Goal: Share content

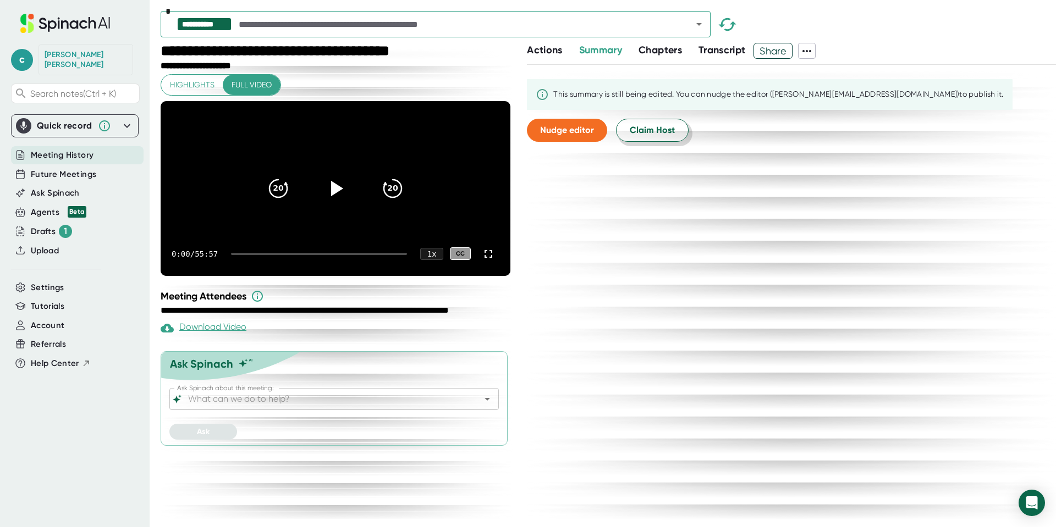
click at [654, 125] on span "Claim Host" at bounding box center [652, 130] width 45 height 13
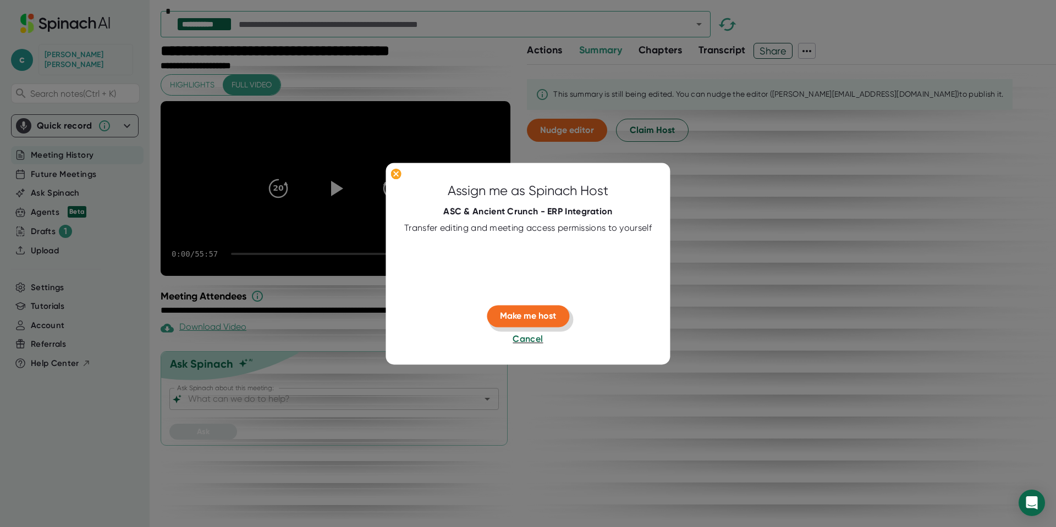
click at [544, 307] on button "Make me host" at bounding box center [528, 317] width 82 height 22
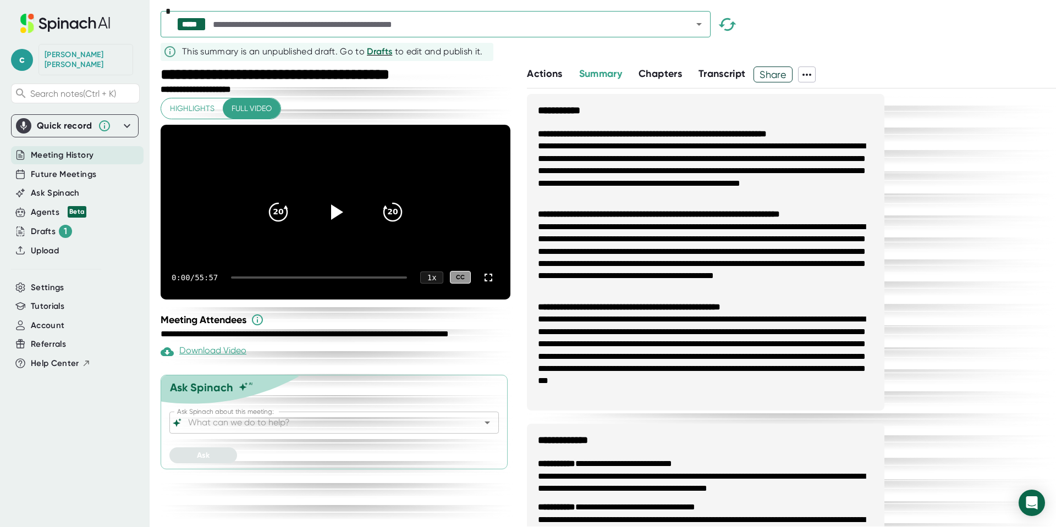
click at [778, 74] on span "Share" at bounding box center [773, 74] width 38 height 19
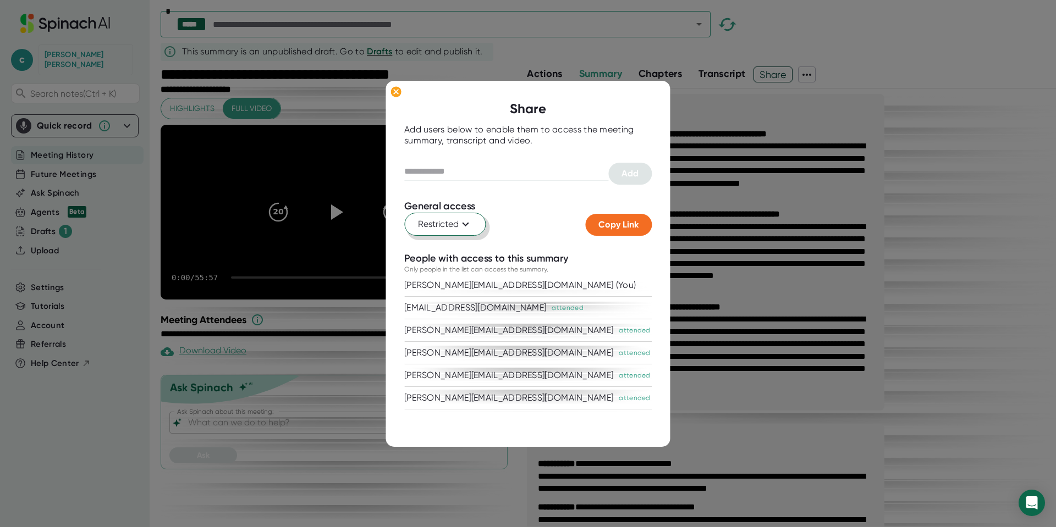
click at [438, 224] on span "Restricted" at bounding box center [445, 224] width 54 height 13
click at [437, 266] on div "Anyone with the link" at bounding box center [408, 271] width 153 height 20
click at [607, 223] on span "Copy Link" at bounding box center [618, 224] width 40 height 10
click at [399, 92] on ellipse at bounding box center [395, 91] width 10 height 11
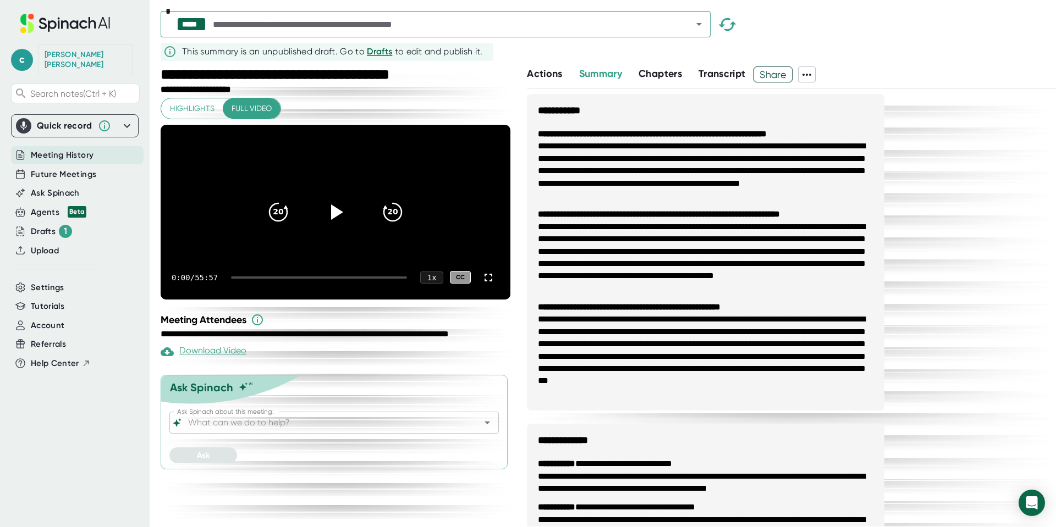
click at [768, 70] on span "Share" at bounding box center [773, 74] width 38 height 19
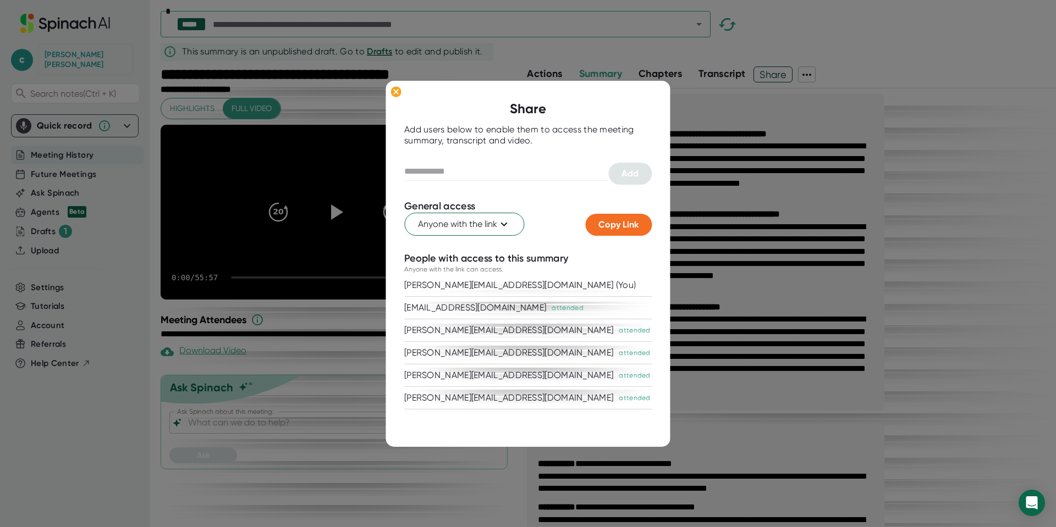
click at [450, 312] on div "[EMAIL_ADDRESS][DOMAIN_NAME]" at bounding box center [475, 307] width 142 height 11
click at [476, 221] on span "Anyone with the link" at bounding box center [464, 224] width 92 height 13
click at [610, 290] on div at bounding box center [528, 263] width 1056 height 527
click at [865, 159] on div at bounding box center [528, 263] width 1056 height 527
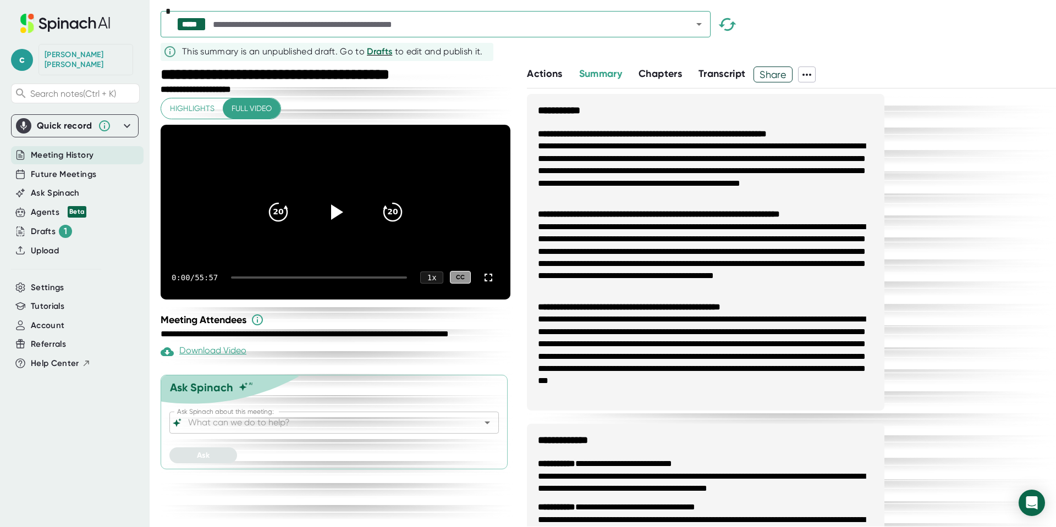
click at [542, 74] on span "Actions" at bounding box center [544, 74] width 35 height 12
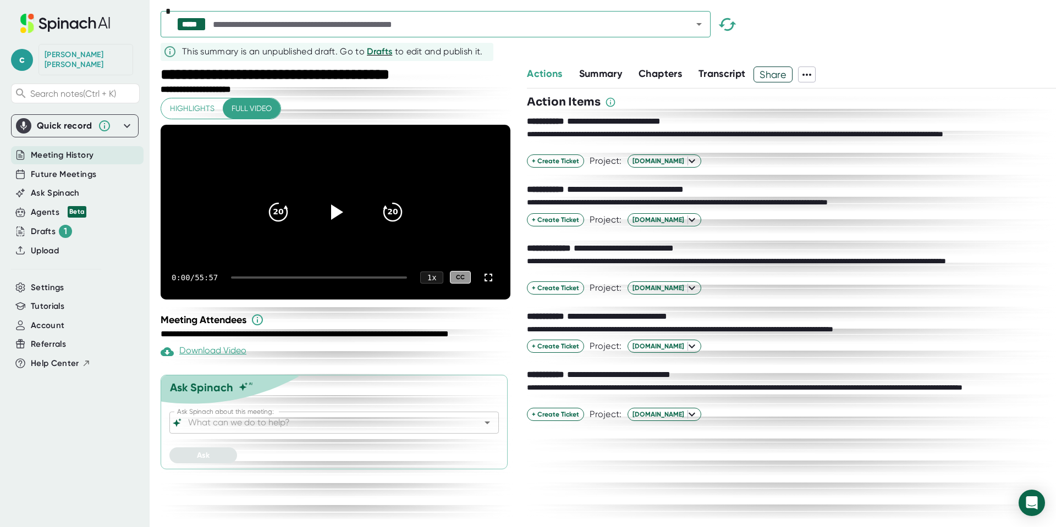
click at [691, 21] on button "Open" at bounding box center [698, 23] width 15 height 15
click at [795, 14] on div "***** *" at bounding box center [608, 27] width 895 height 32
click at [725, 24] on icon "button" at bounding box center [727, 24] width 19 height 19
click at [596, 76] on span "Summary" at bounding box center [600, 74] width 43 height 12
